Goal: Transaction & Acquisition: Purchase product/service

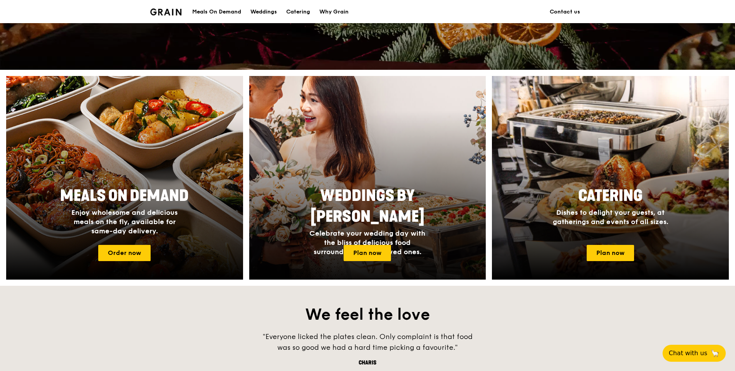
scroll to position [270, 0]
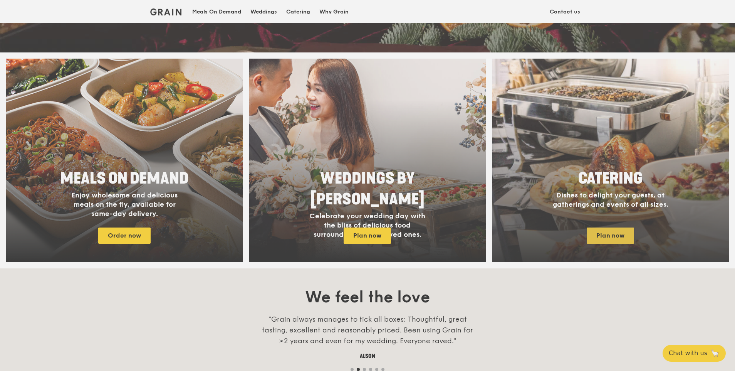
click at [604, 234] on body "A Virtual Wedding Affair Plan the perfect celebration with us, all in a weekend…" at bounding box center [367, 251] width 735 height 1043
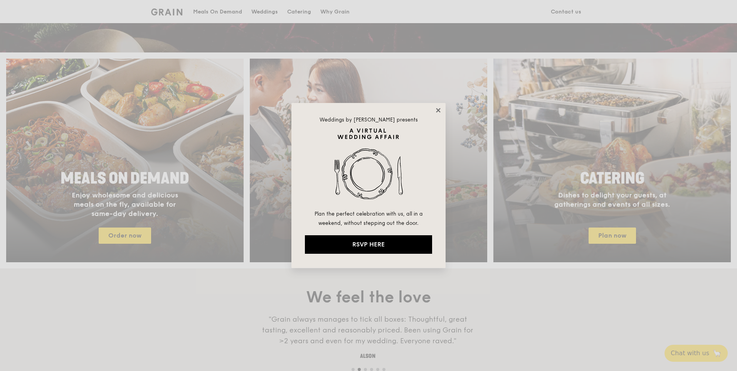
click at [439, 110] on icon at bounding box center [438, 110] width 4 height 4
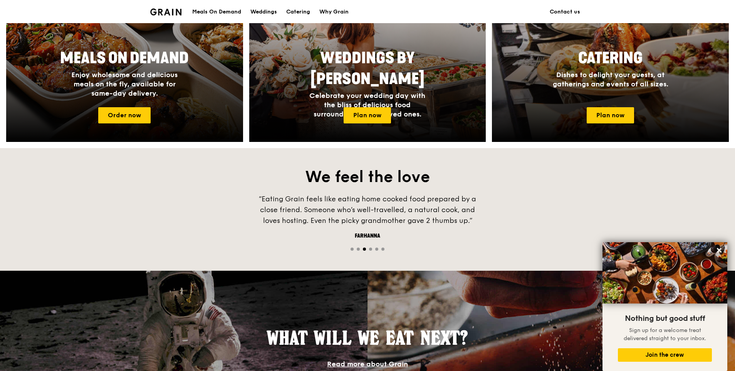
scroll to position [287, 0]
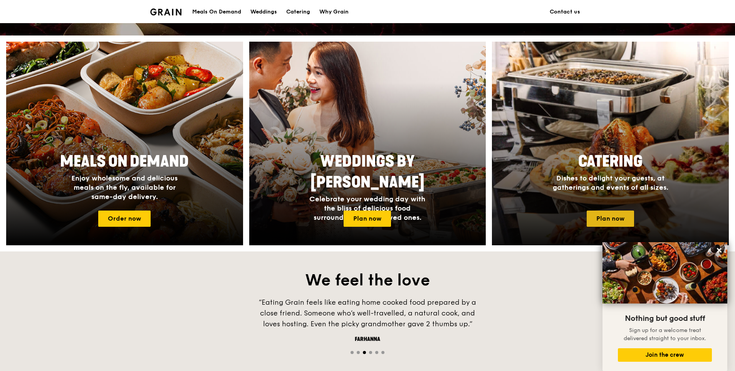
click at [610, 219] on link "Plan now" at bounding box center [610, 218] width 47 height 16
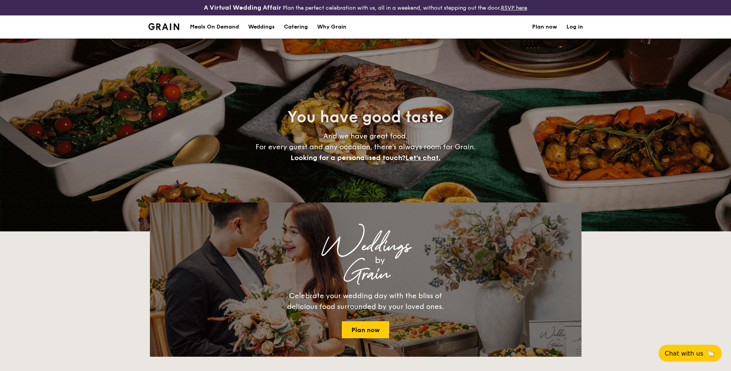
select select
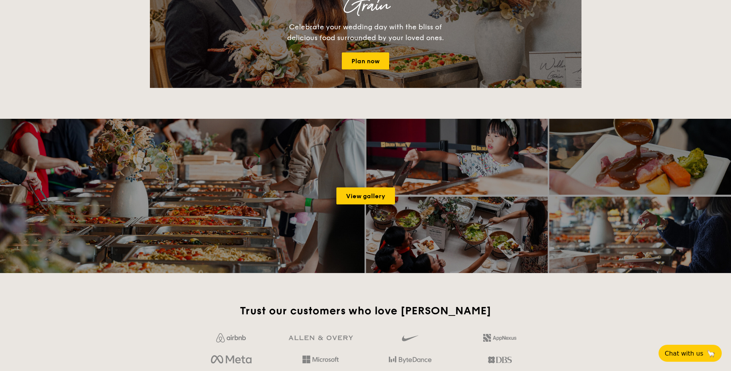
scroll to position [1019, 0]
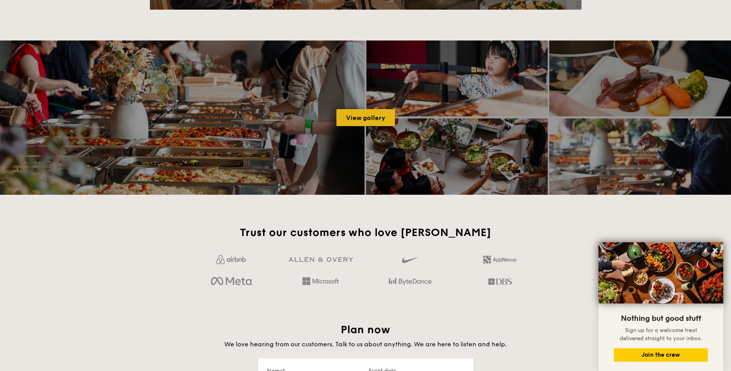
click at [366, 124] on link "View gallery" at bounding box center [365, 117] width 59 height 17
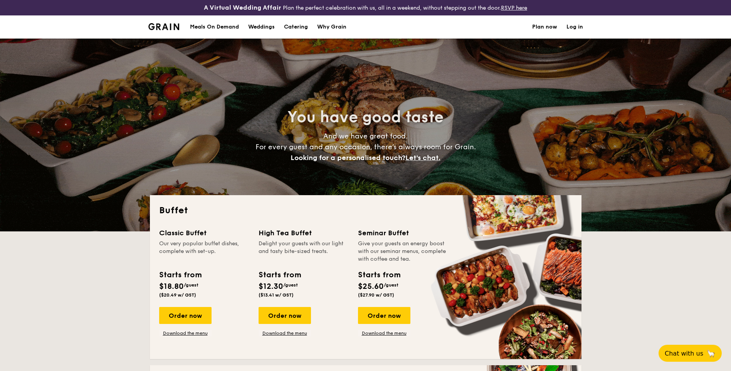
select select
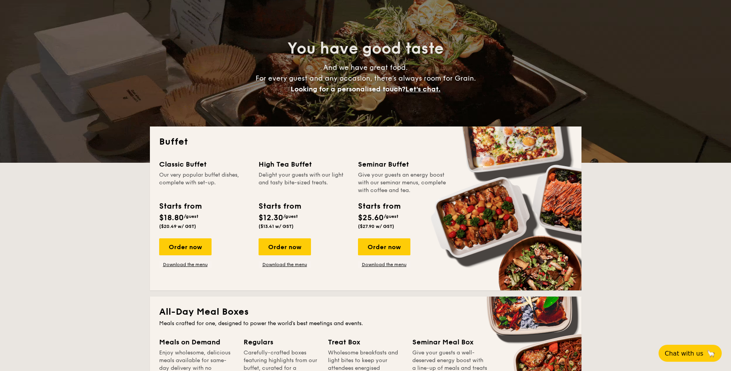
scroll to position [77, 0]
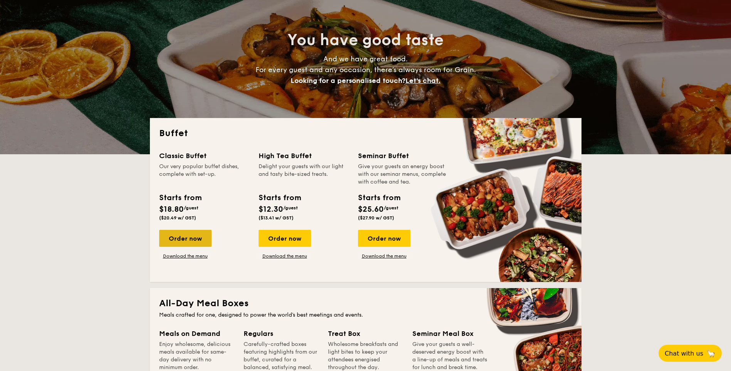
click at [198, 240] on div "Order now" at bounding box center [185, 238] width 52 height 17
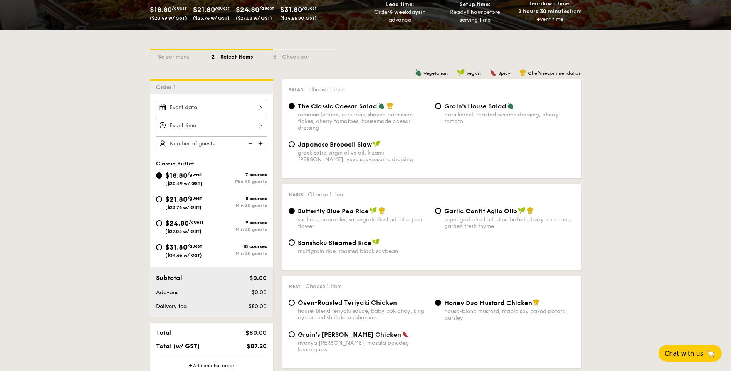
scroll to position [154, 0]
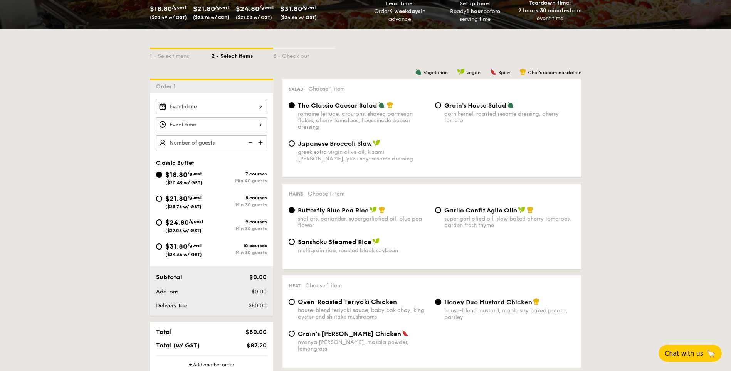
click at [259, 110] on div at bounding box center [211, 106] width 111 height 15
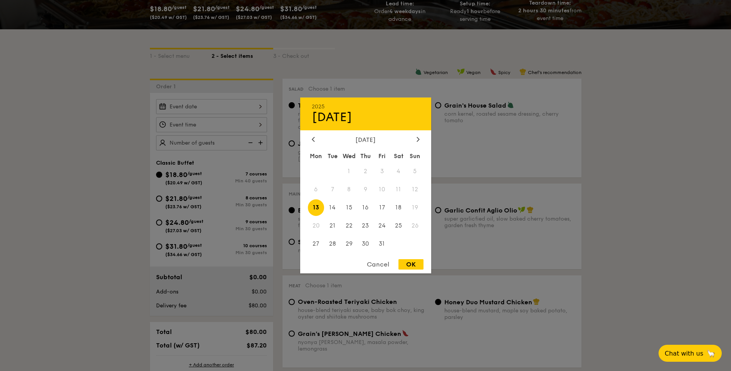
click at [415, 207] on span "19" at bounding box center [415, 207] width 17 height 17
click at [399, 207] on span "18" at bounding box center [398, 207] width 17 height 17
click at [413, 264] on div "OK" at bounding box center [410, 264] width 25 height 10
type input "Oct 18, 2025"
